Goal: Task Accomplishment & Management: Use online tool/utility

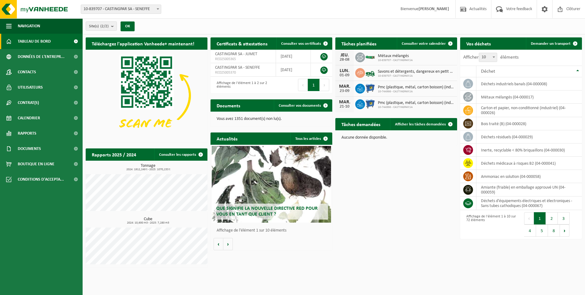
click at [155, 7] on span at bounding box center [158, 9] width 6 height 8
select select "6262"
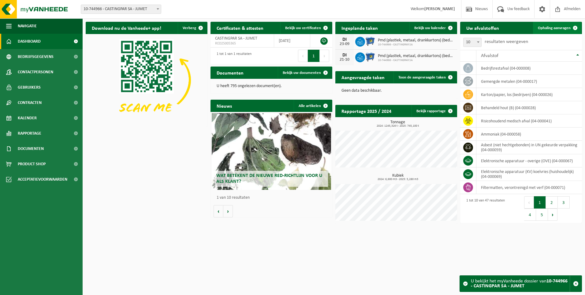
click at [556, 24] on link "Ophaling aanvragen" at bounding box center [557, 28] width 48 height 12
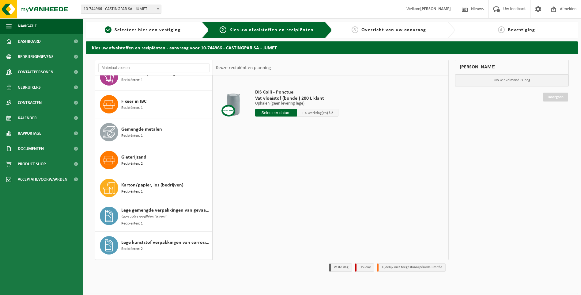
scroll to position [337, 0]
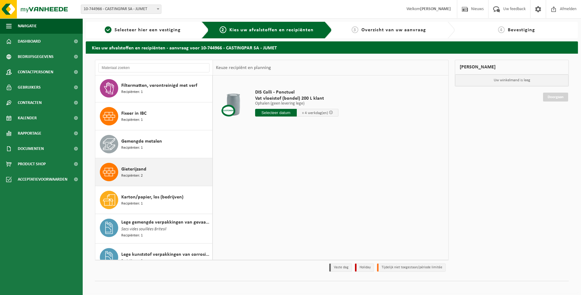
click at [150, 172] on div "Gieterijzand Recipiënten: 2" at bounding box center [165, 172] width 89 height 18
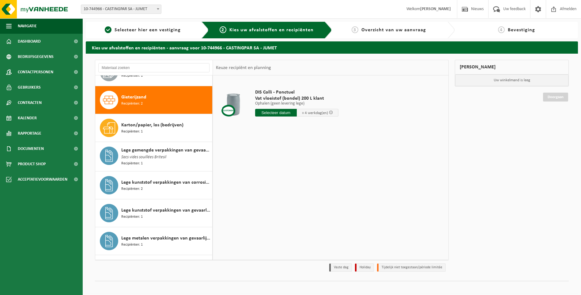
scroll to position [419, 0]
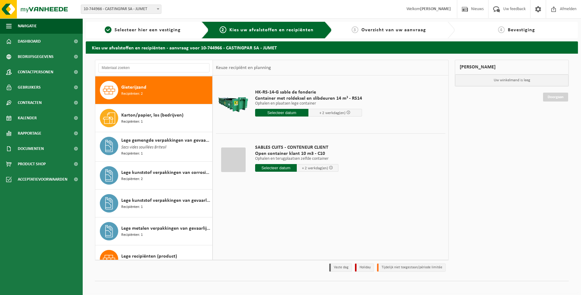
click at [265, 167] on input "text" at bounding box center [276, 168] width 42 height 8
click at [303, 241] on div "29" at bounding box center [303, 242] width 11 height 10
type input "Van 2025-08-29"
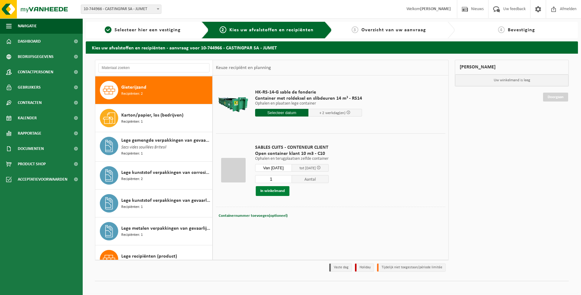
click at [261, 190] on button "In winkelmand" at bounding box center [273, 191] width 34 height 10
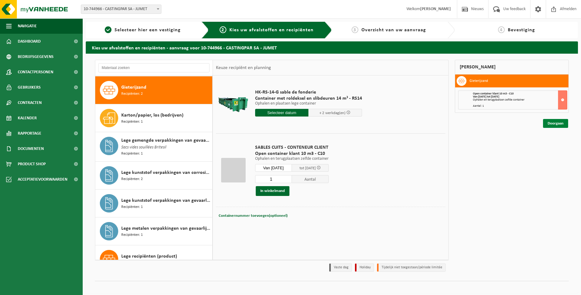
click at [554, 126] on link "Doorgaan" at bounding box center [555, 123] width 25 height 9
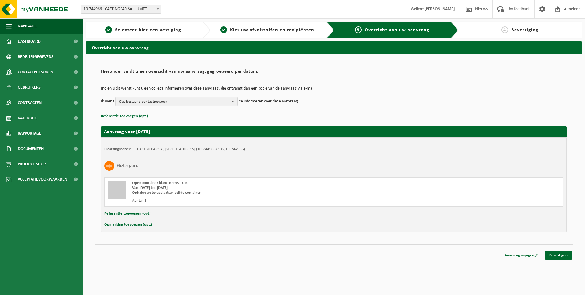
click at [178, 97] on button "Kies bestaand contactpersoon" at bounding box center [176, 101] width 122 height 9
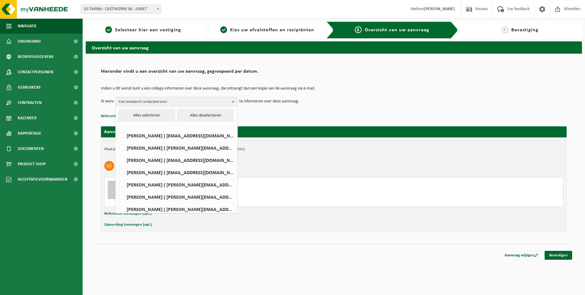
click at [138, 165] on li "Delphine Carpentier ( delphine.carpentier@castingpar.com )" at bounding box center [176, 170] width 119 height 12
click at [142, 160] on label "HELENE CANDRIES ( invoicing@castingpar.com )" at bounding box center [176, 159] width 116 height 9
click at [117, 152] on input "HELENE CANDRIES ( invoicing@castingpar.com )" at bounding box center [117, 152] width 0 height 0
checkbox input "true"
click at [132, 184] on label "PHILIPPE FRIS ( philippe.fris@castingpar.com )" at bounding box center [176, 184] width 116 height 9
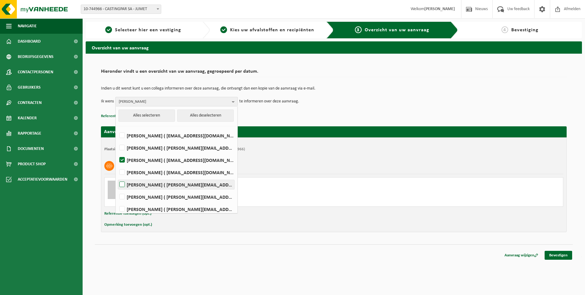
click at [117, 177] on input "PHILIPPE FRIS ( philippe.fris@castingpar.com )" at bounding box center [117, 176] width 0 height 0
checkbox input "true"
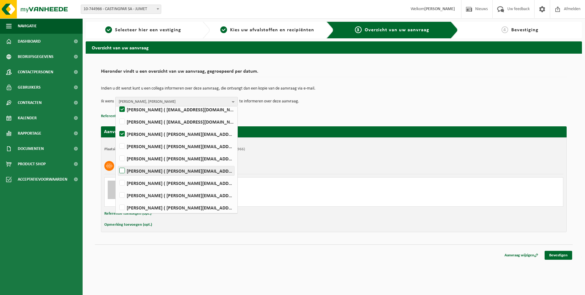
scroll to position [61, 0]
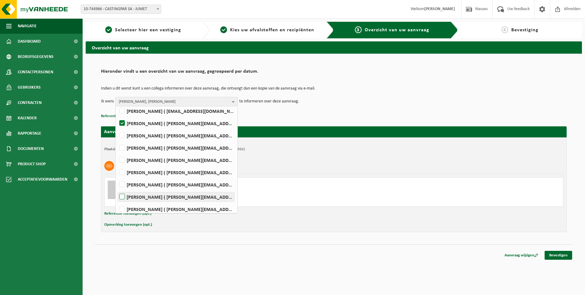
click at [121, 194] on label "LIONEL MOTTARD ( lionel.mottard@castingpar.com )" at bounding box center [176, 196] width 116 height 9
click at [117, 189] on input "LIONEL MOTTARD ( lionel.mottard@castingpar.com )" at bounding box center [117, 189] width 0 height 0
click at [121, 194] on label "LIONEL MOTTARD ( lionel.mottard@castingpar.com )" at bounding box center [176, 196] width 116 height 9
click at [117, 189] on input "LIONEL MOTTARD ( lionel.mottard@castingpar.com )" at bounding box center [117, 189] width 0 height 0
checkbox input "false"
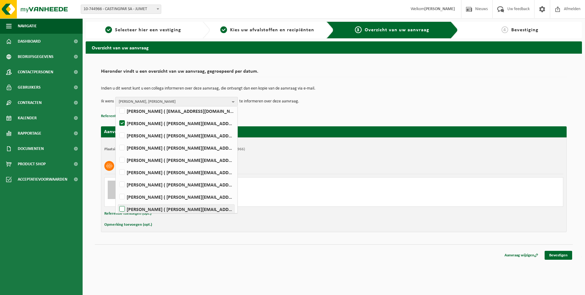
click at [121, 207] on label "Rudy Nigro ( rudy.nigro@castingpar.com )" at bounding box center [176, 208] width 116 height 9
click at [117, 201] on input "Rudy Nigro ( rudy.nigro@castingpar.com )" at bounding box center [117, 201] width 0 height 0
checkbox input "true"
click at [180, 98] on span "HELENE CANDRIES, PHILIPPE FRIS, Rudy Nigro" at bounding box center [174, 101] width 111 height 9
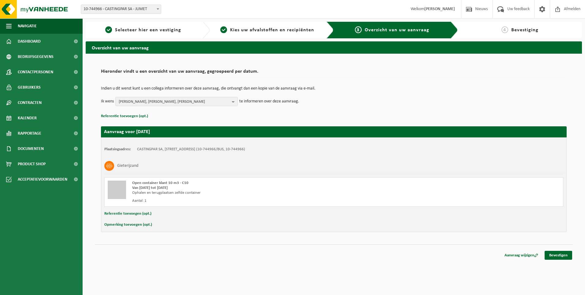
click at [558, 250] on div "Aanvraag wijzigen Bevestigen" at bounding box center [334, 247] width 478 height 6
click at [559, 253] on link "Bevestigen" at bounding box center [559, 254] width 28 height 9
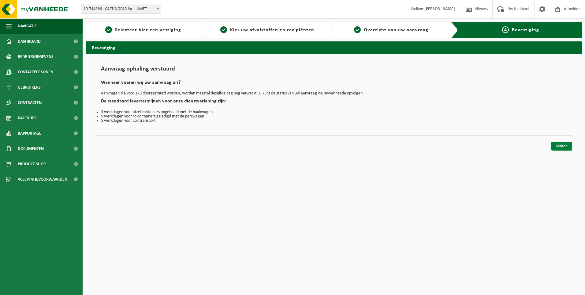
click at [561, 145] on link "Sluiten" at bounding box center [562, 145] width 21 height 9
